Goal: Task Accomplishment & Management: Manage account settings

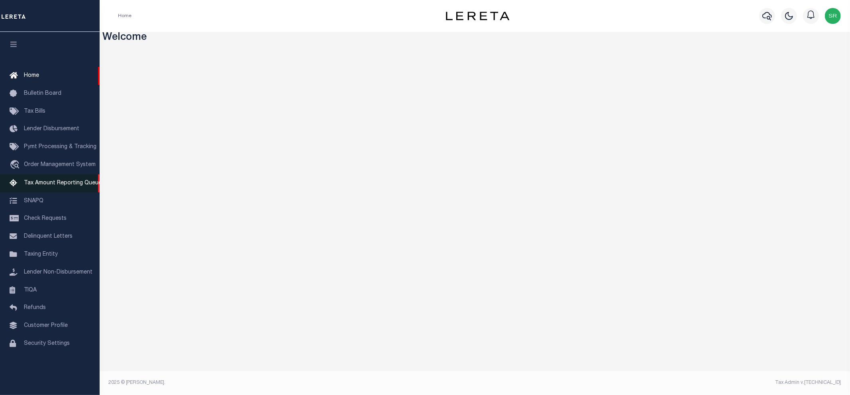
click at [78, 182] on span "Tax Amount Reporting Queue" at bounding box center [63, 183] width 78 height 6
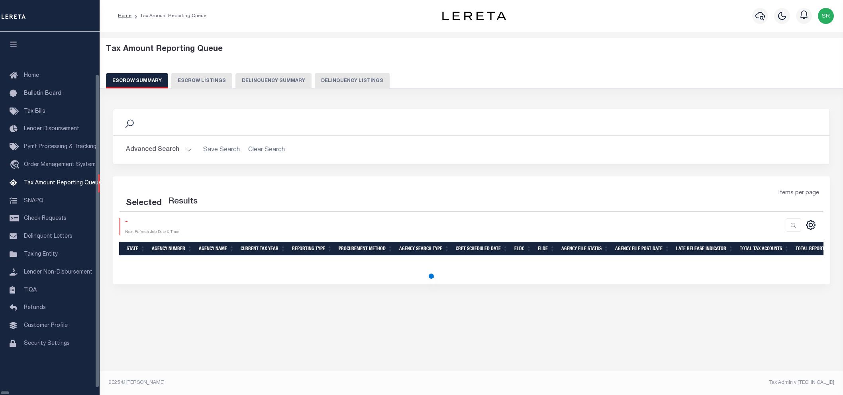
select select
select select "100"
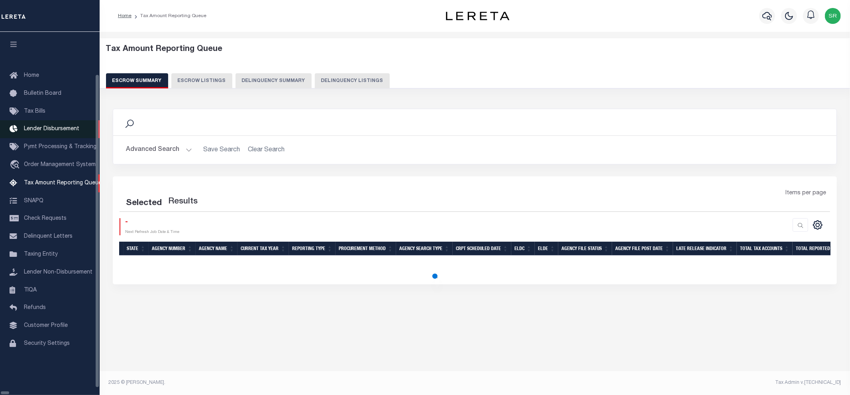
select select "100"
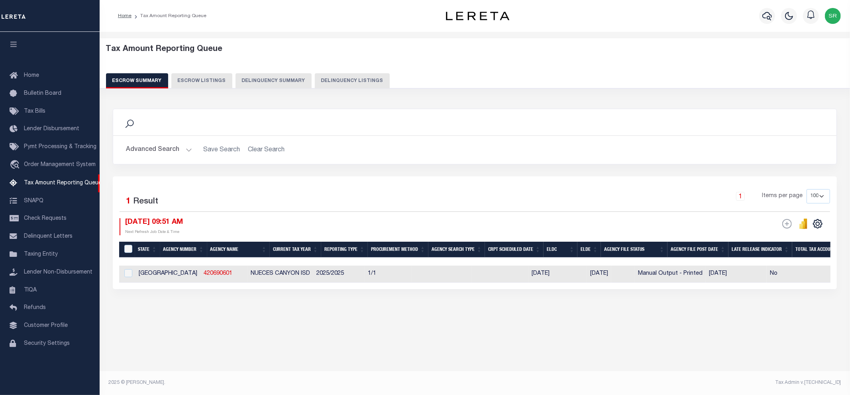
click at [186, 149] on button "Advanced Search" at bounding box center [159, 150] width 66 height 16
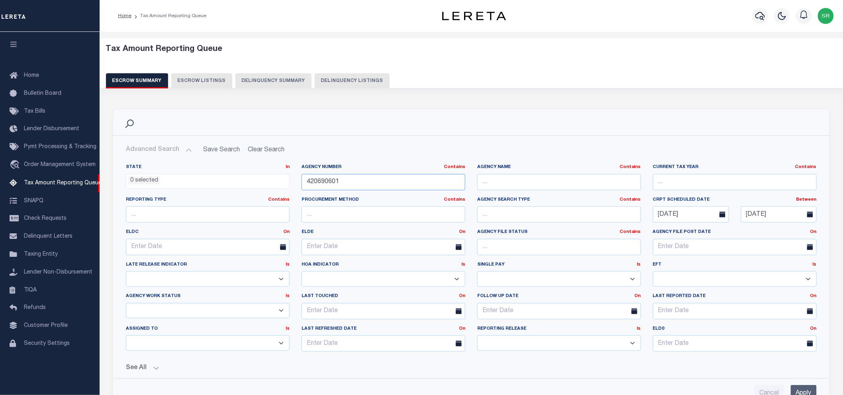
drag, startPoint x: 343, startPoint y: 182, endPoint x: 284, endPoint y: 174, distance: 59.4
click at [284, 174] on div "State In In AK AL AR AZ CA CO CT DC DE FL GA GU HI IA ID IL IN KS [GEOGRAPHIC_D…" at bounding box center [471, 261] width 703 height 194
paste input "100490000"
type input "100490000"
click at [805, 388] on input "Apply" at bounding box center [804, 393] width 26 height 16
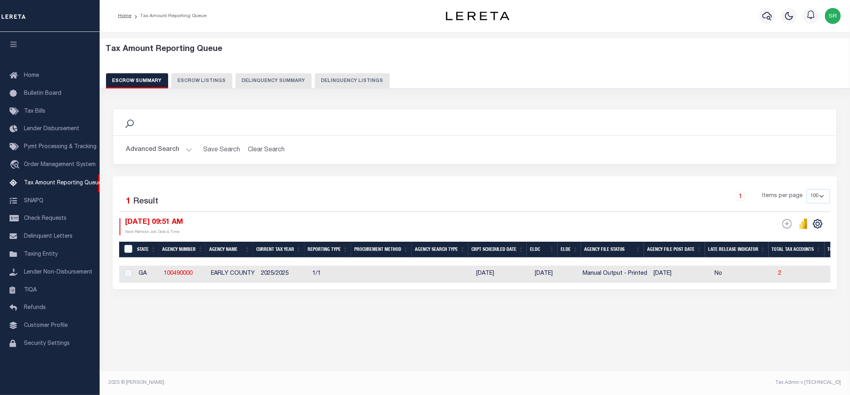
click at [408, 361] on div "Tax Amount Reporting Queue Escrow Summary Escrow Listings" at bounding box center [475, 196] width 750 height 329
click at [127, 246] on input "&nbsp;" at bounding box center [128, 249] width 8 height 8
checkbox input "true"
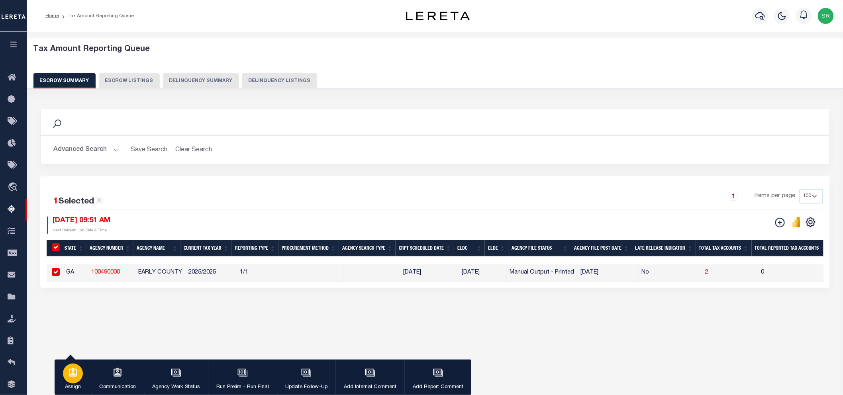
click at [69, 374] on icon "button" at bounding box center [73, 373] width 10 height 10
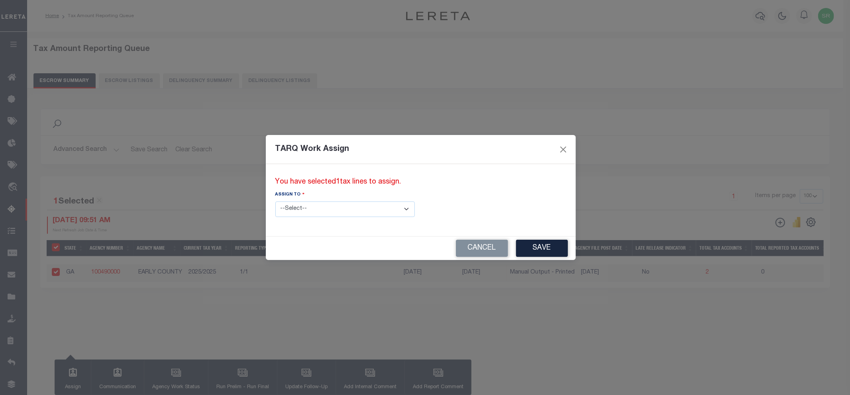
click at [305, 210] on select "--Select-- --Unassigned-- --Unassigned-- [PERSON_NAME] [PERSON_NAME] [PERSON_NA…" at bounding box center [344, 210] width 139 height 16
select select "[PERSON_NAME]"
click at [275, 202] on select "--Select-- --Unassigned-- --Unassigned-- [PERSON_NAME] [PERSON_NAME] [PERSON_NA…" at bounding box center [344, 210] width 139 height 16
click at [516, 251] on button "Save" at bounding box center [542, 248] width 52 height 17
drag, startPoint x: 241, startPoint y: 329, endPoint x: 217, endPoint y: 335, distance: 24.9
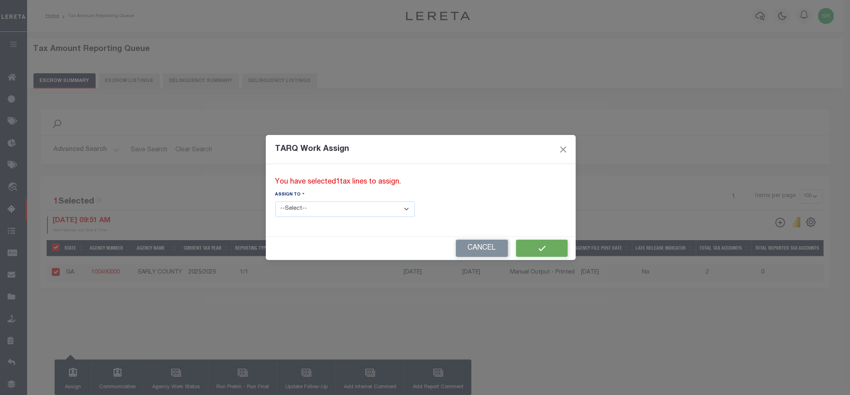
click at [241, 329] on div "TARQ Work Assign You have selected 1 tax lines to assign. Assign to --Select-- …" at bounding box center [425, 197] width 850 height 395
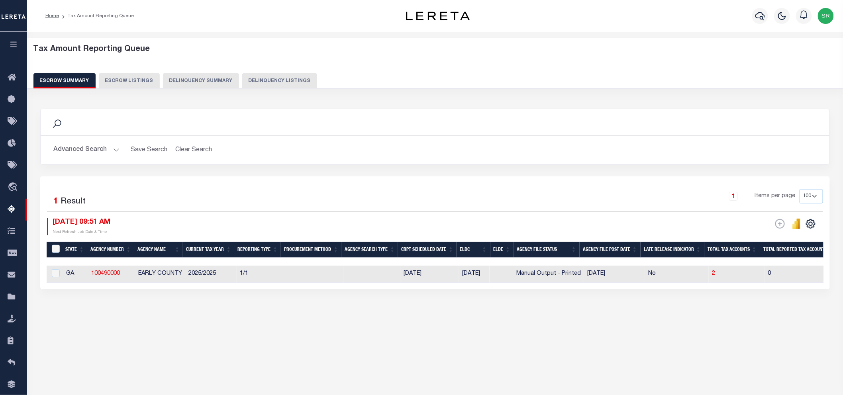
click at [396, 328] on div "Tax Amount Reporting Queue Escrow Summary Escrow Listings In" at bounding box center [434, 188] width 811 height 297
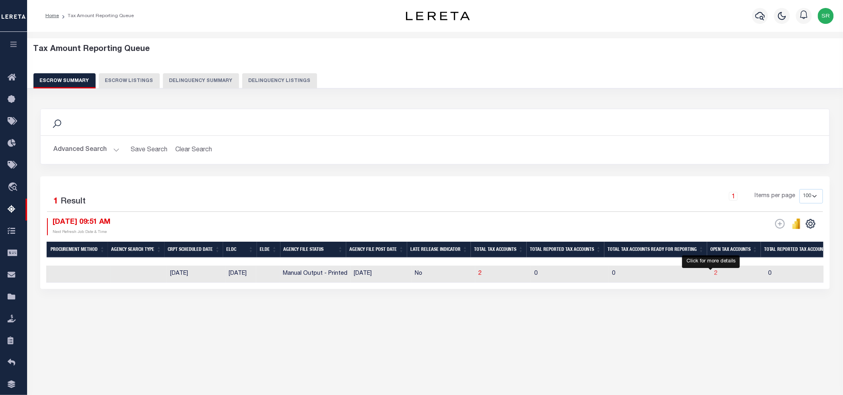
click at [715, 274] on span "2" at bounding box center [716, 274] width 3 height 6
select select "100"
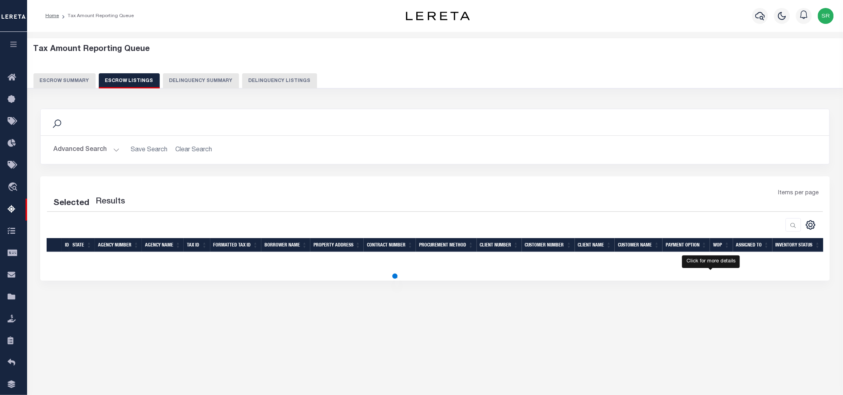
select select "100"
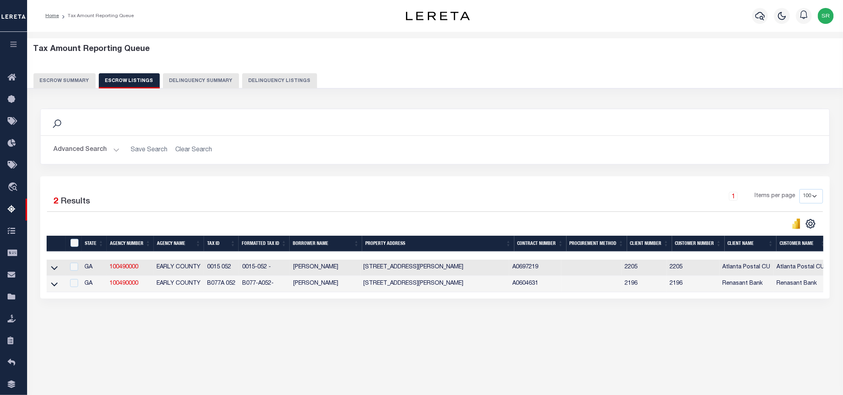
click at [315, 205] on div "1 Items per page 10 25 50 100 500" at bounding box center [533, 199] width 579 height 21
click at [285, 188] on div "Selected 2 Results 1 Items per page 10 25 50 100 500" at bounding box center [434, 237] width 789 height 122
click at [55, 270] on icon at bounding box center [54, 268] width 7 height 8
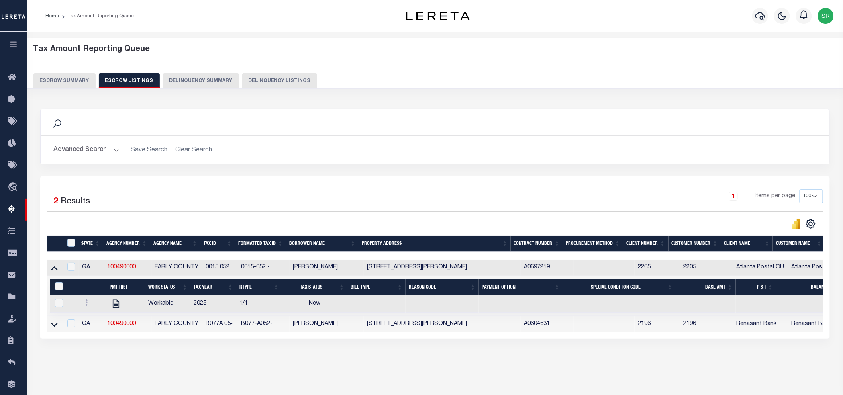
click at [327, 190] on div "1 Items per page 10 25 50 100 500" at bounding box center [533, 199] width 579 height 21
click at [783, 133] on div "Search" at bounding box center [435, 122] width 789 height 26
drag, startPoint x: 206, startPoint y: 269, endPoint x: 230, endPoint y: 267, distance: 24.0
click at [230, 267] on td "0015 052" at bounding box center [219, 268] width 35 height 16
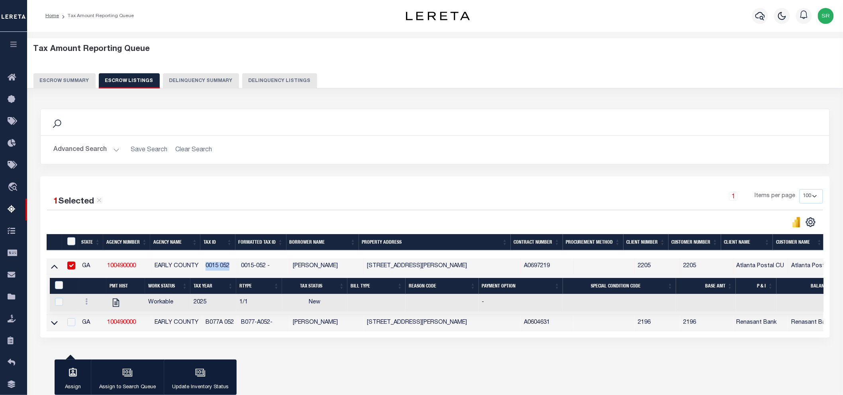
copy td "0015 052"
drag, startPoint x: 368, startPoint y: 268, endPoint x: 441, endPoint y: 267, distance: 72.9
click at [441, 267] on td "[STREET_ADDRESS][PERSON_NAME]" at bounding box center [442, 267] width 157 height 16
copy td "[STREET_ADDRESS][PERSON_NAME]"
checkbox input "false"
